Goal: Find specific page/section: Find specific page/section

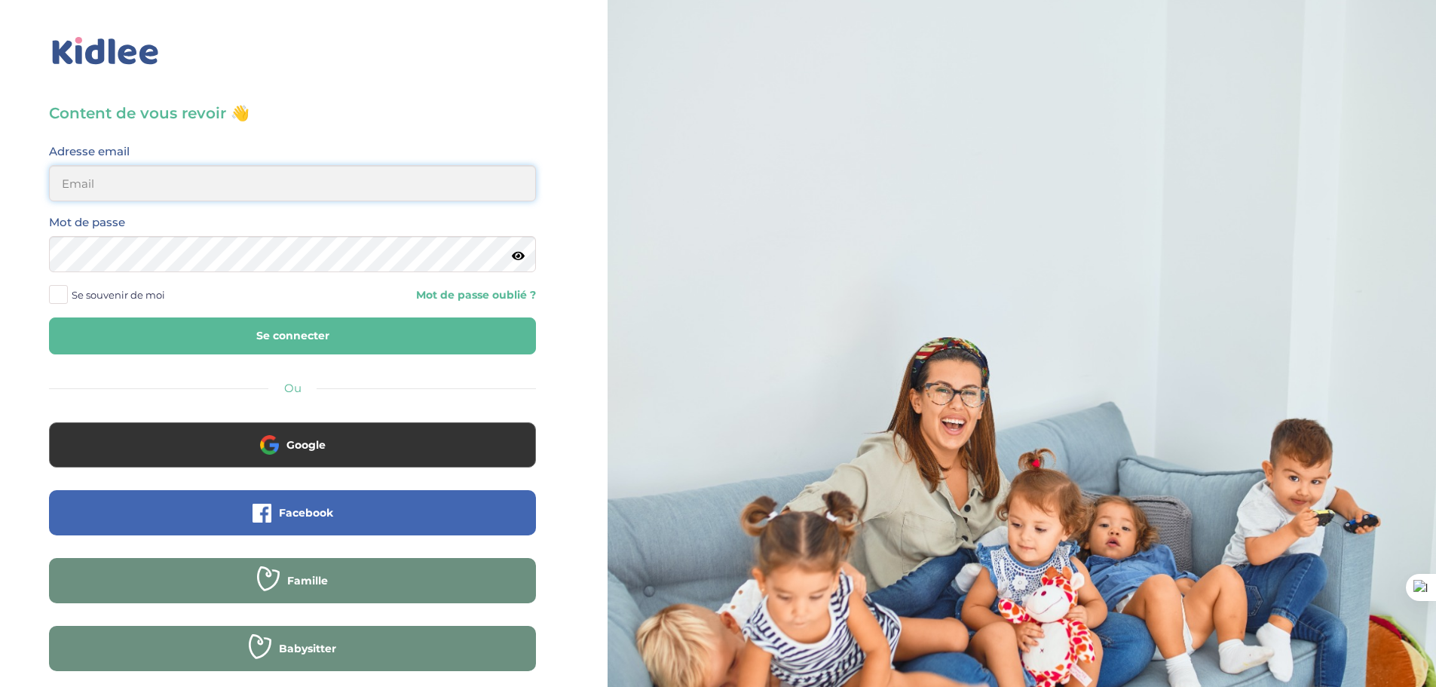
click at [71, 186] on input "email" at bounding box center [292, 183] width 487 height 36
type input "perrinegarcia@gmail.com"
click at [49, 317] on button "Se connecter" at bounding box center [292, 335] width 487 height 37
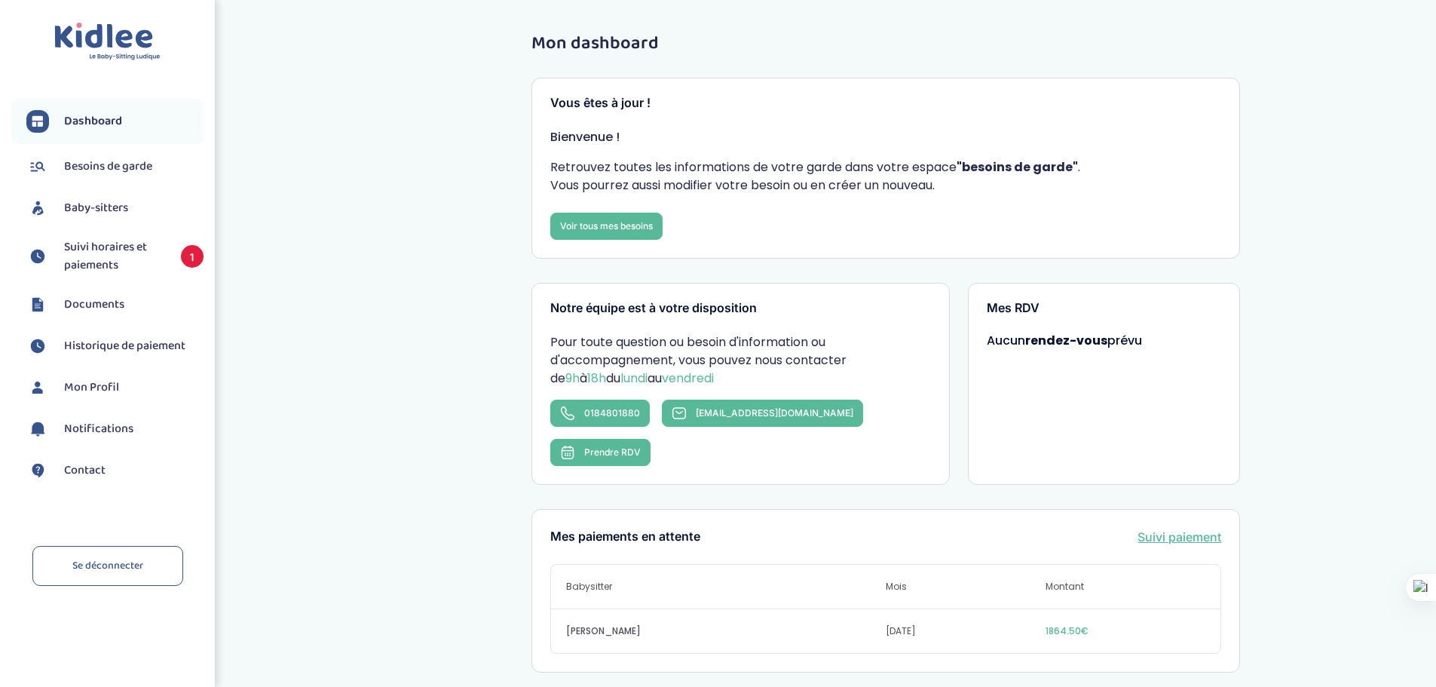
click at [95, 208] on span "Baby-sitters" at bounding box center [96, 208] width 64 height 18
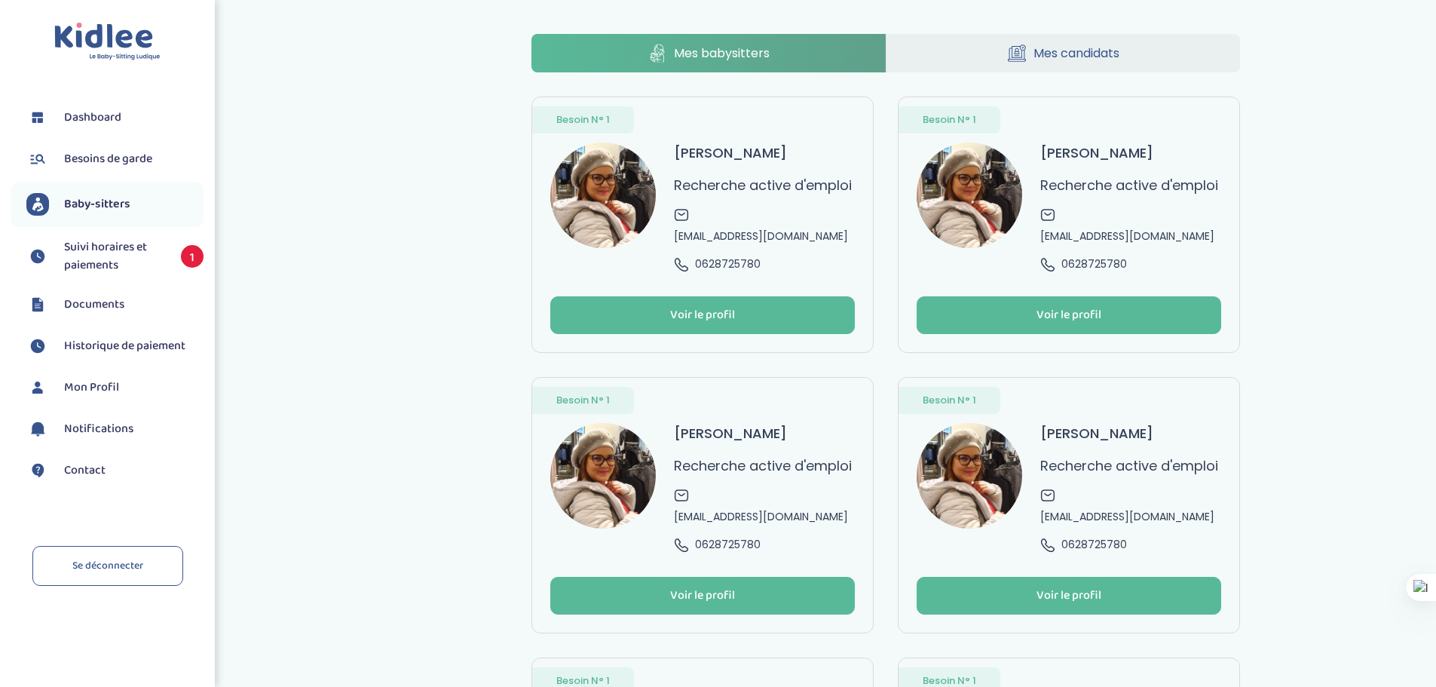
click at [1028, 64] on link "Mes candidats" at bounding box center [1064, 53] width 354 height 38
